Goal: Transaction & Acquisition: Book appointment/travel/reservation

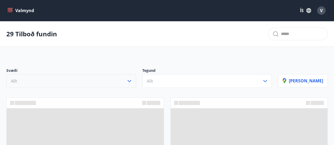
click at [106, 84] on button "Allt" at bounding box center [71, 81] width 130 height 14
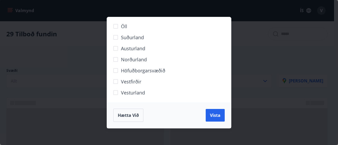
click at [138, 72] on span "Höfuðborgarsvæðið" at bounding box center [143, 70] width 44 height 7
click at [207, 107] on div "Hætta við Vista" at bounding box center [169, 116] width 124 height 26
click at [217, 116] on span "Vista" at bounding box center [215, 116] width 11 height 6
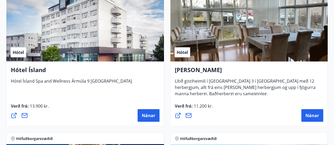
scroll to position [601, 0]
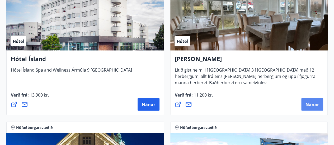
click at [306, 105] on span "Nánar" at bounding box center [311, 105] width 13 height 6
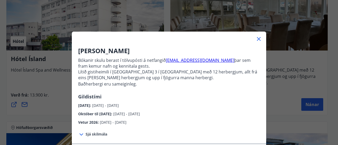
click at [259, 36] on icon at bounding box center [258, 39] width 6 height 6
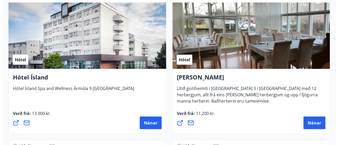
scroll to position [574, 0]
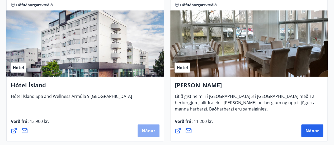
click at [142, 133] on span "Nánar" at bounding box center [148, 131] width 13 height 6
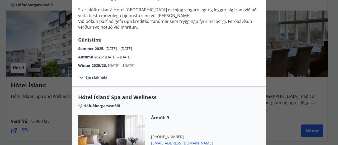
scroll to position [211, 0]
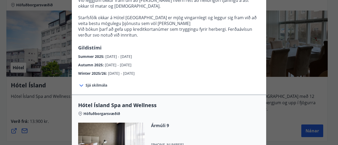
click at [0, 98] on div "Hótel Ísland Sendu skilaboð til að panta herbergi [EMAIL_ADDRESS][DOMAIN_NAME] …" at bounding box center [169, 72] width 338 height 145
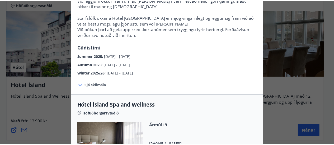
scroll to position [0, 0]
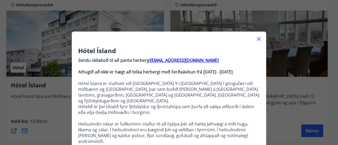
click at [257, 38] on icon at bounding box center [258, 39] width 6 height 6
